Goal: Find specific page/section: Find specific page/section

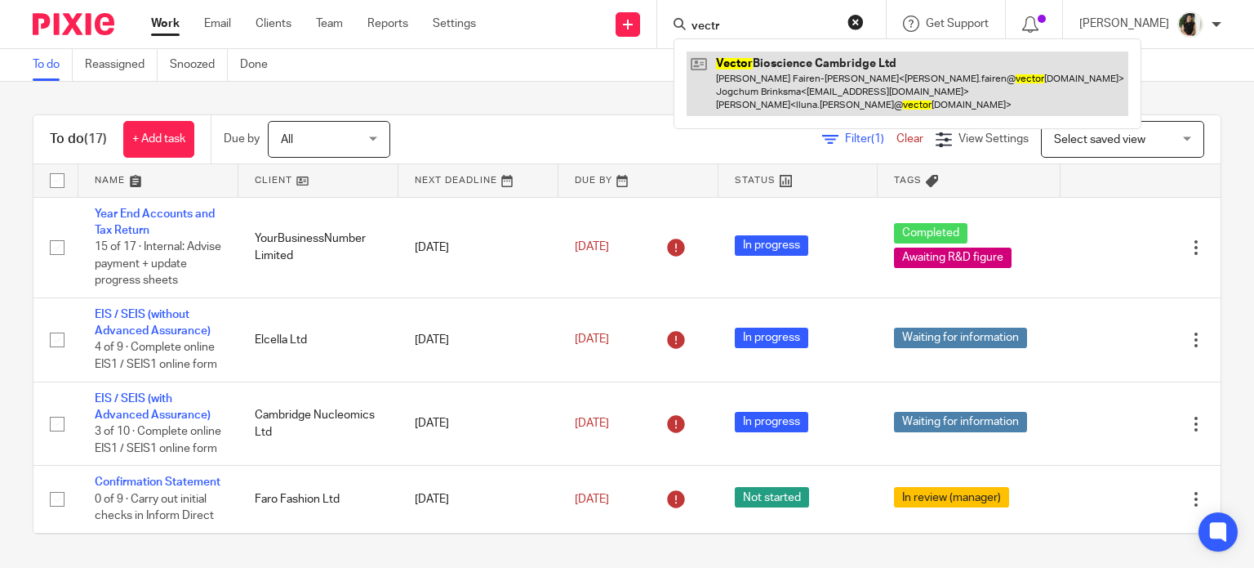
type input "vectr"
click at [812, 73] on link at bounding box center [908, 83] width 442 height 65
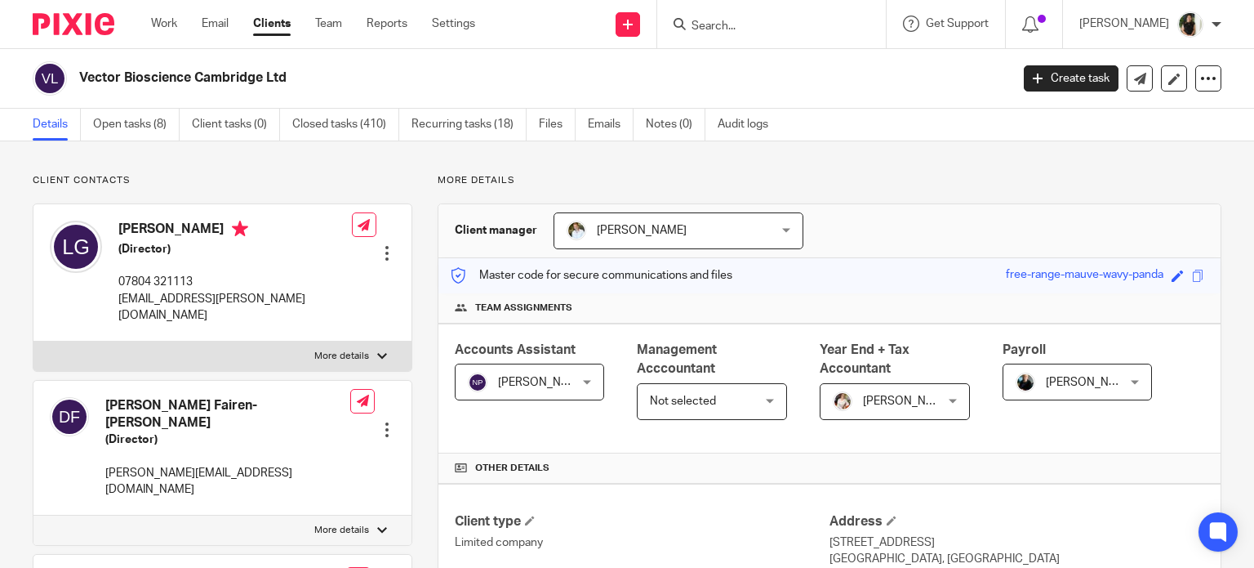
click at [820, 33] on input "Search" at bounding box center [763, 27] width 147 height 15
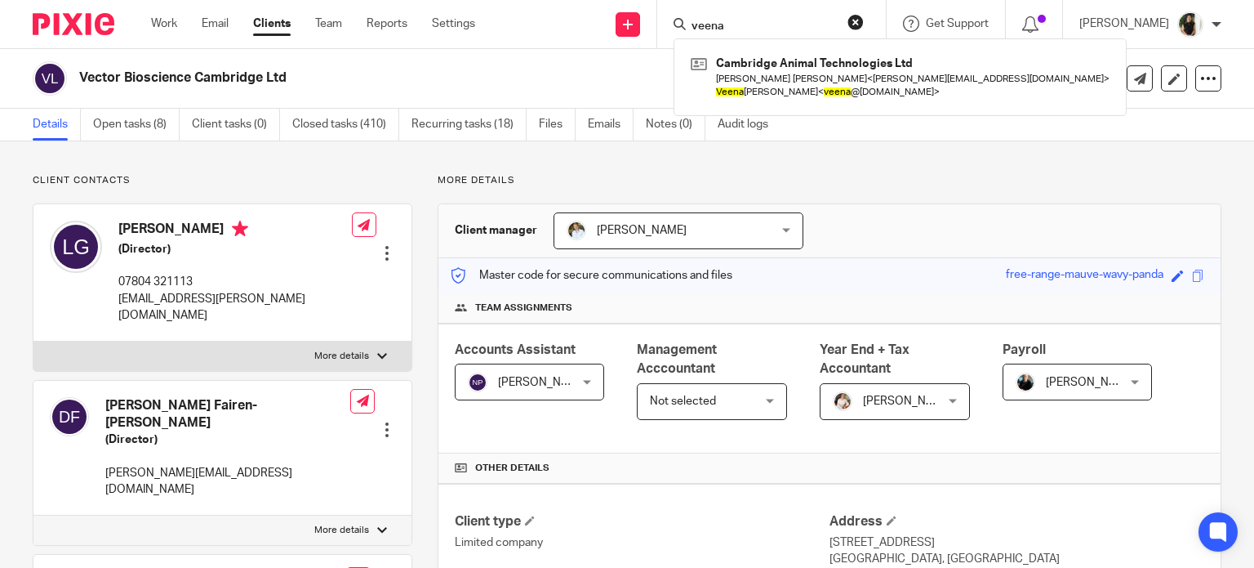
type input "veena"
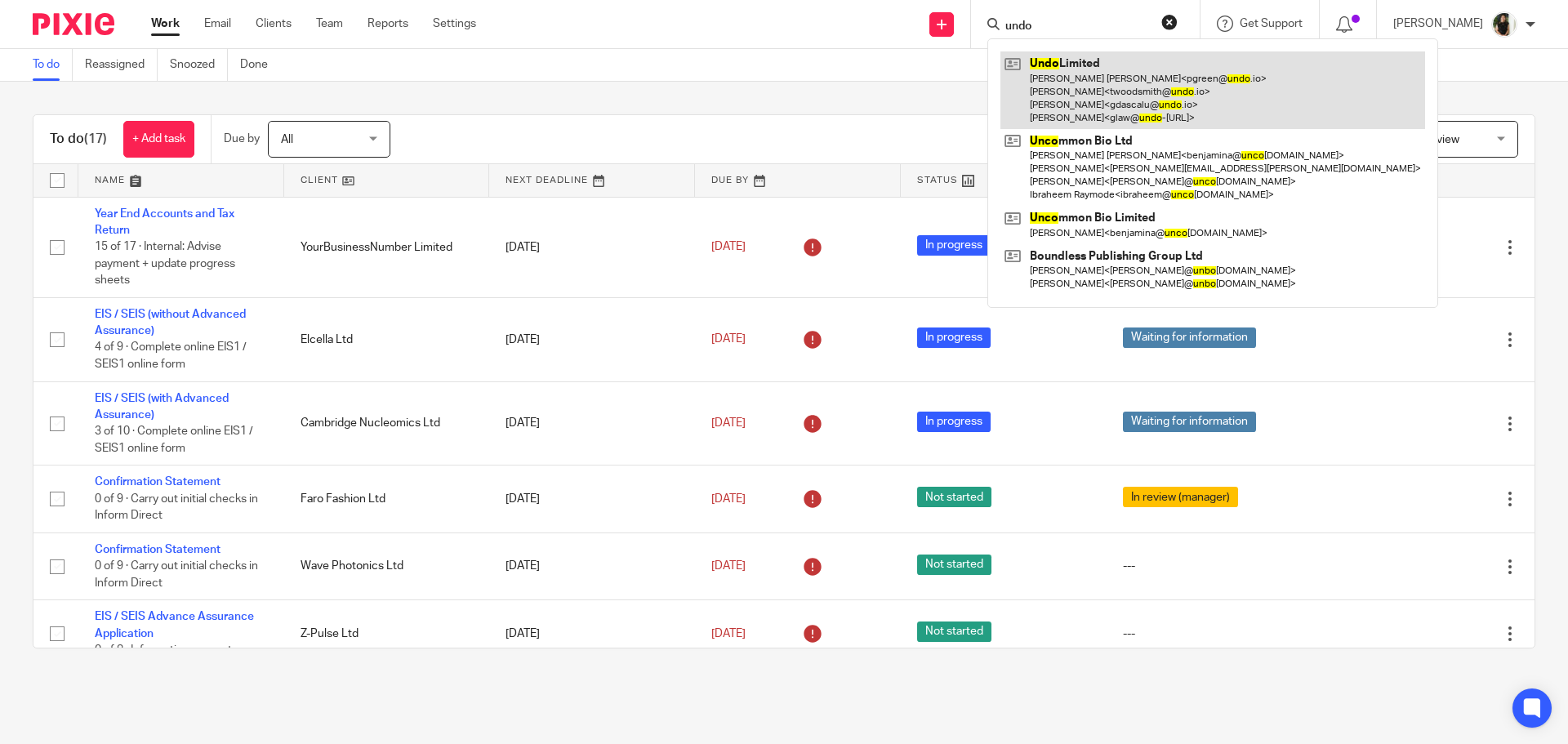
type input "undo"
click at [1126, 70] on link at bounding box center [1212, 90] width 425 height 78
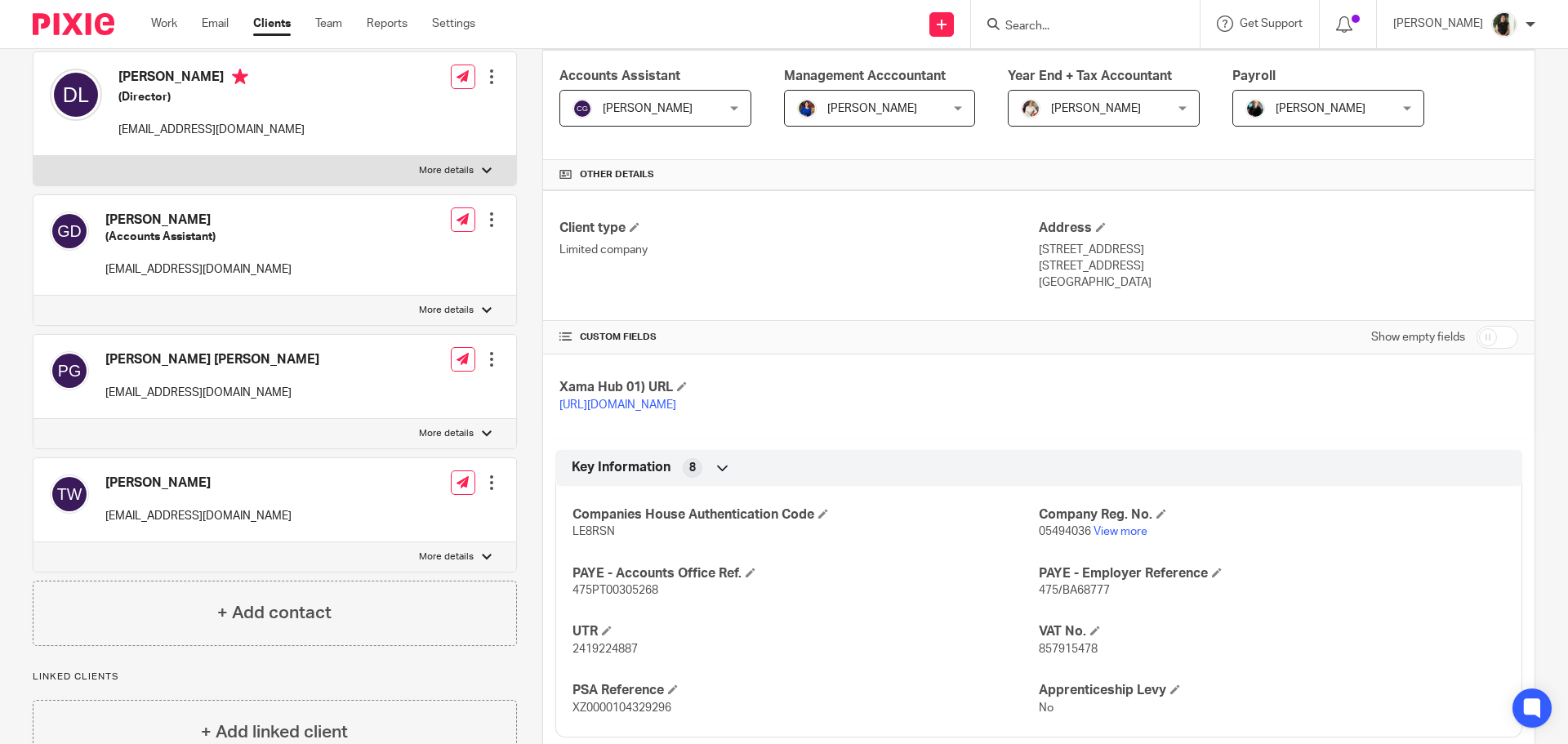
scroll to position [245, 0]
